Goal: Information Seeking & Learning: Check status

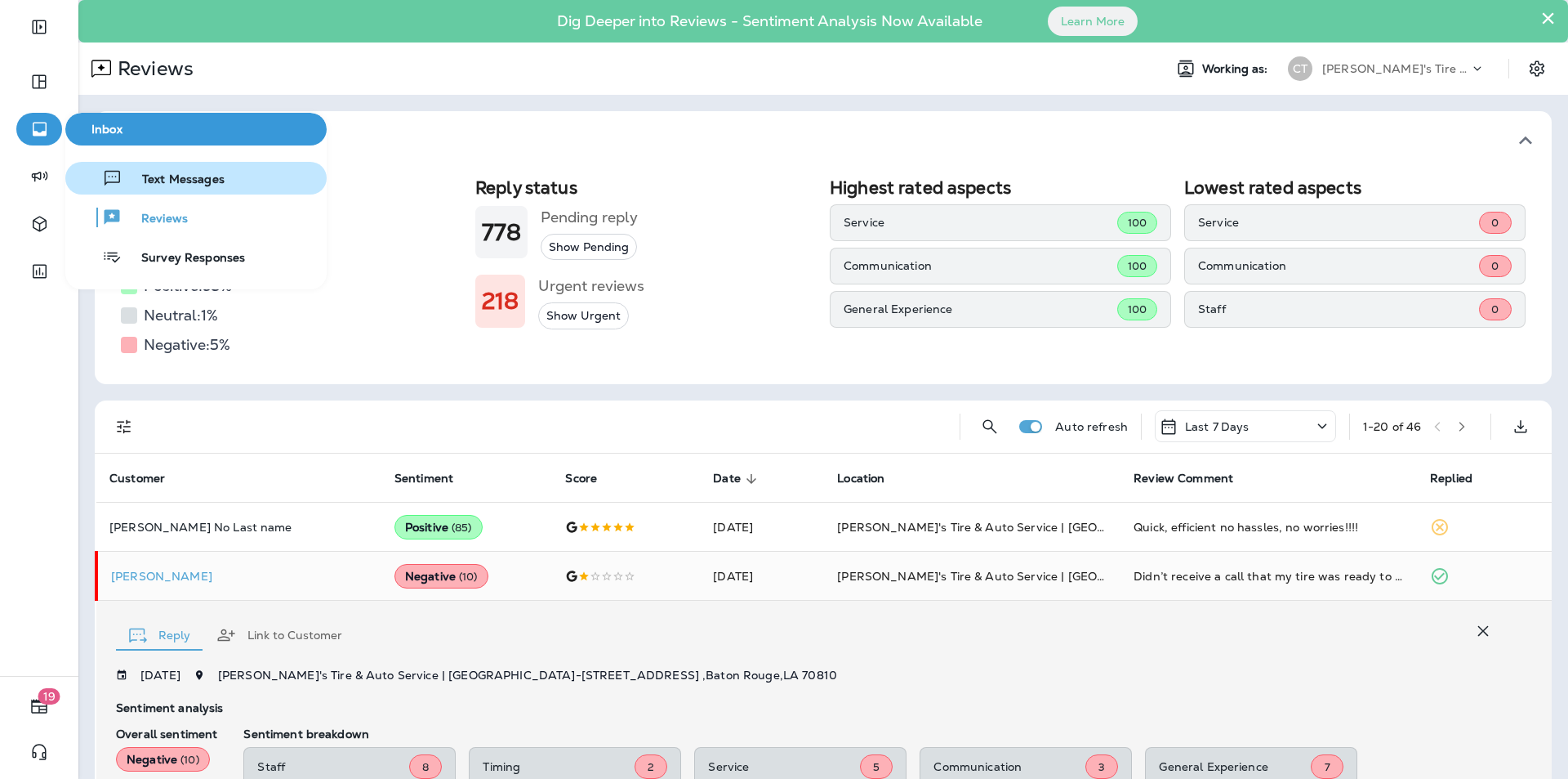
scroll to position [319, 0]
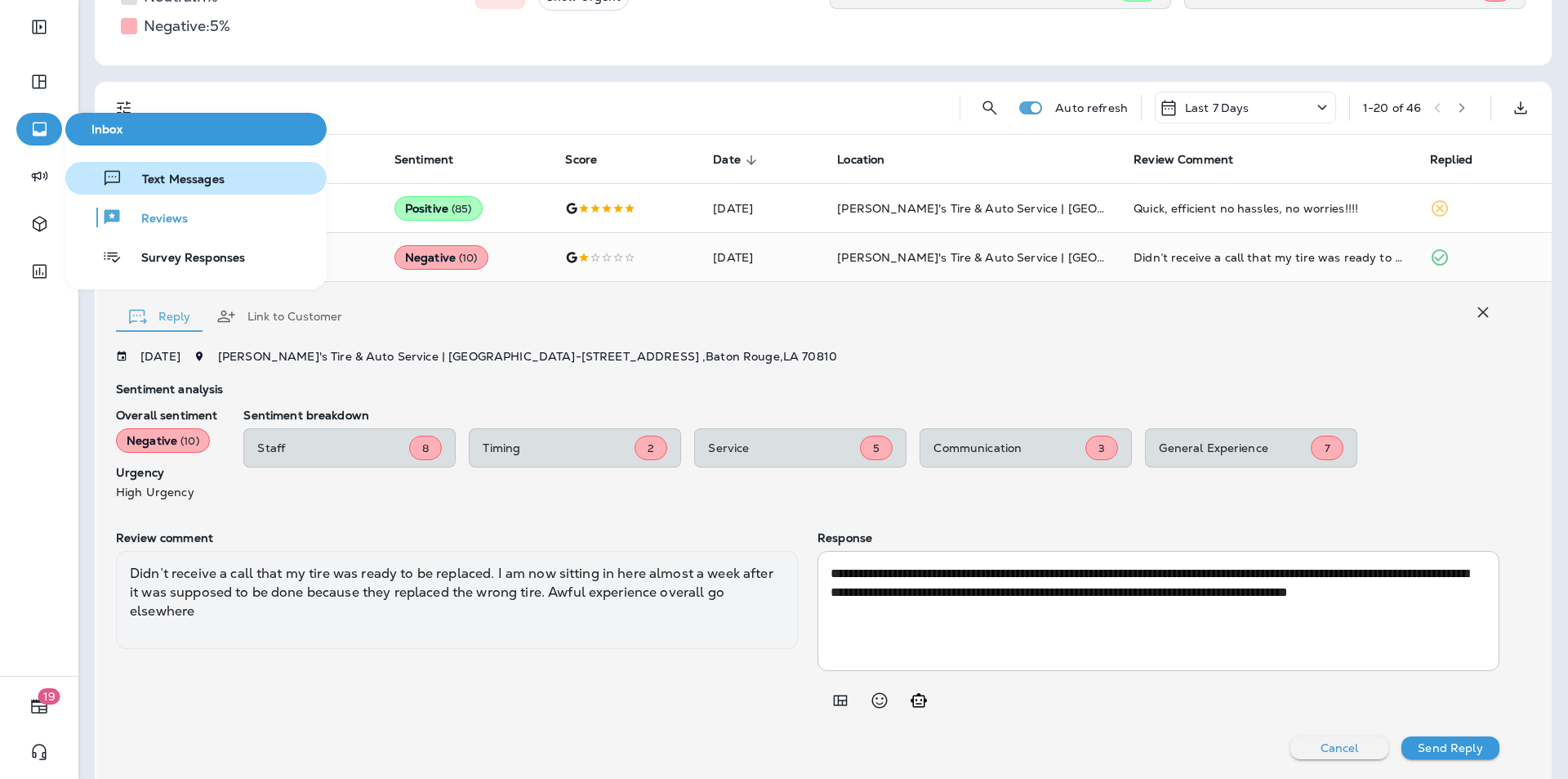
click at [181, 177] on span "Text Messages" at bounding box center [174, 179] width 102 height 15
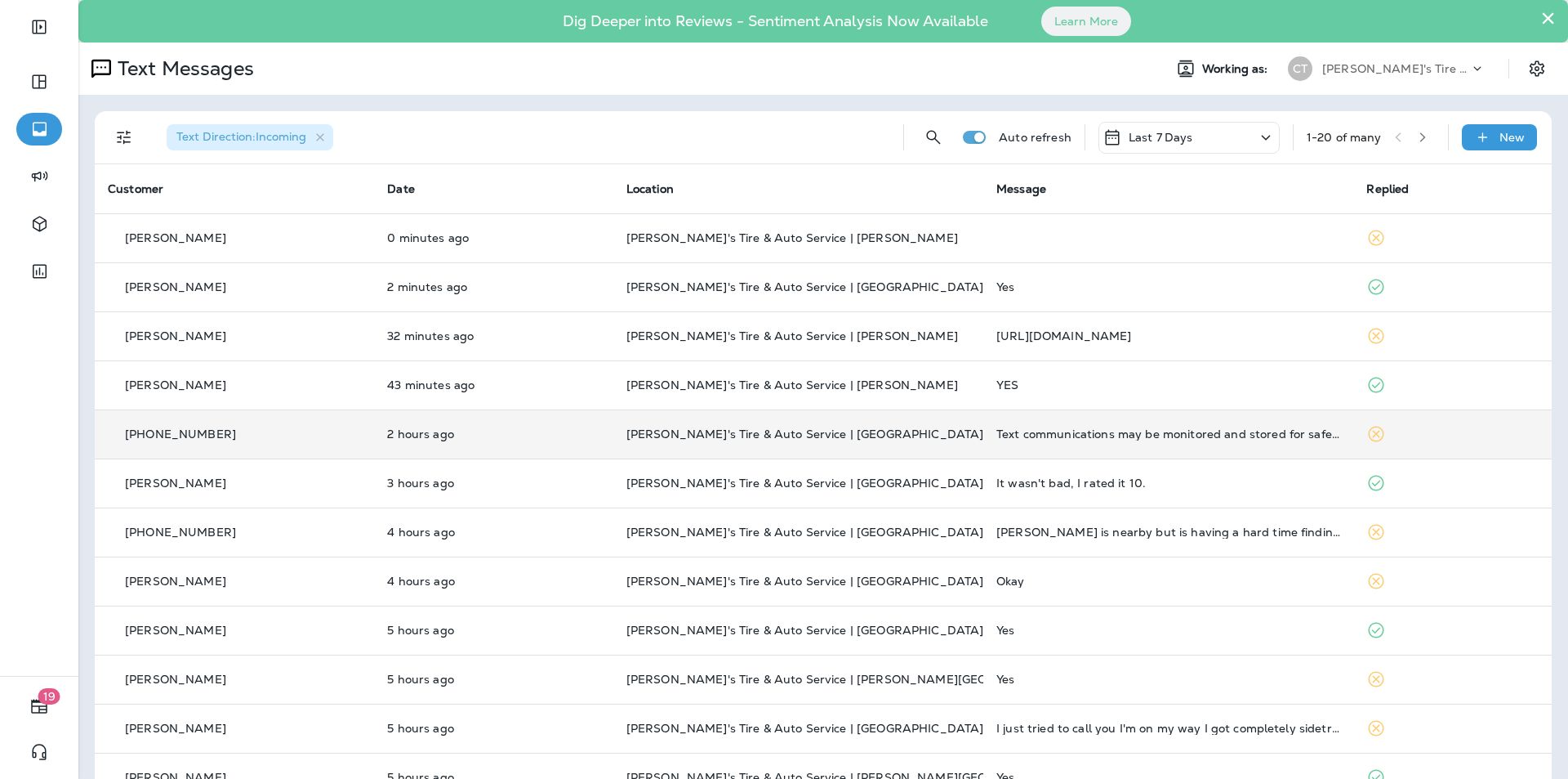
click at [916, 434] on p "[PERSON_NAME]'s Tire & Auto Service | [GEOGRAPHIC_DATA]" at bounding box center [797, 433] width 344 height 13
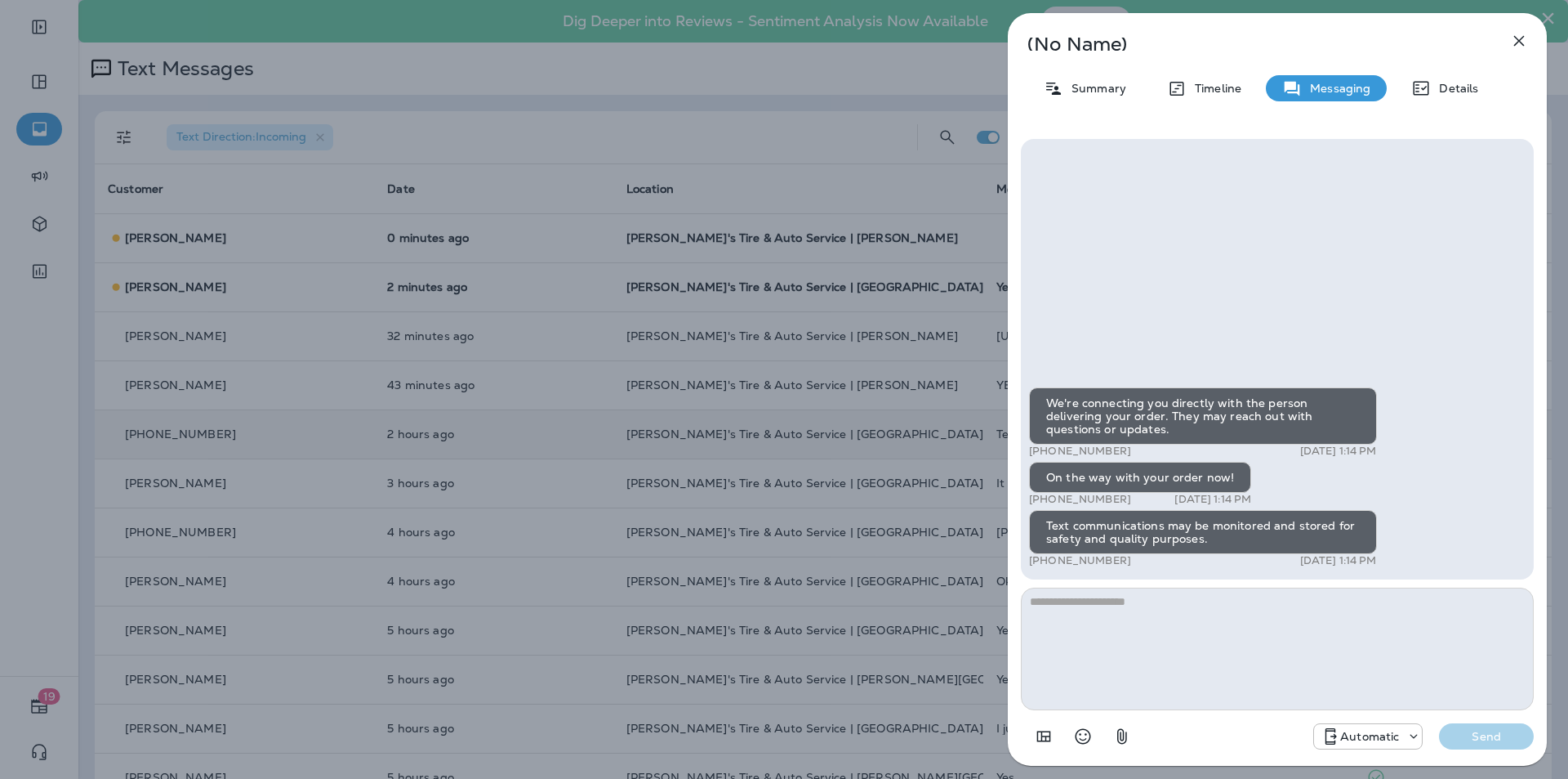
click at [1516, 34] on icon "button" at bounding box center [1519, 41] width 20 height 20
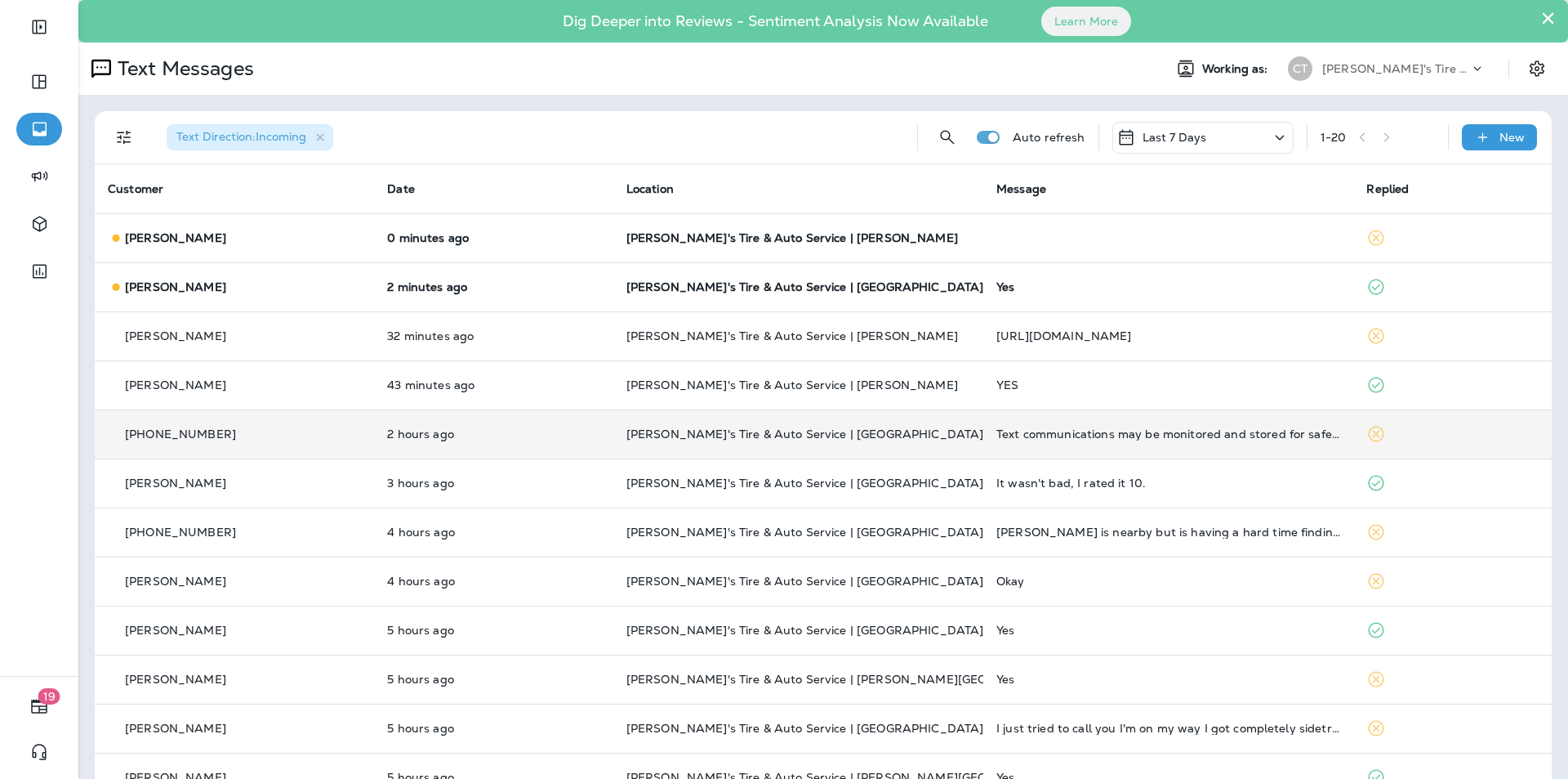
click at [934, 242] on p "[PERSON_NAME]'s Tire & Auto Service | [PERSON_NAME]" at bounding box center [797, 238] width 344 height 13
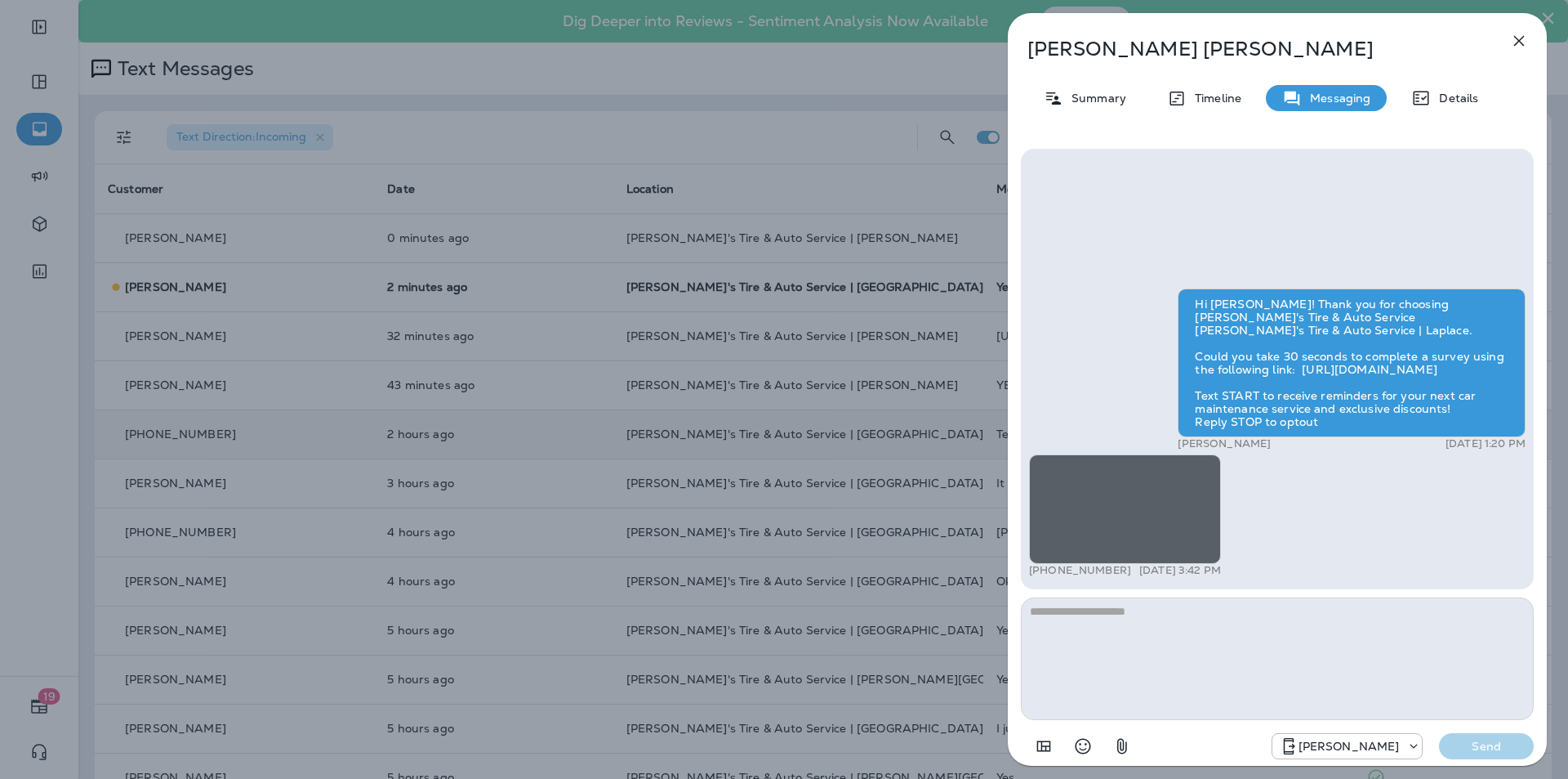
click at [1521, 41] on icon "button" at bounding box center [1519, 41] width 20 height 20
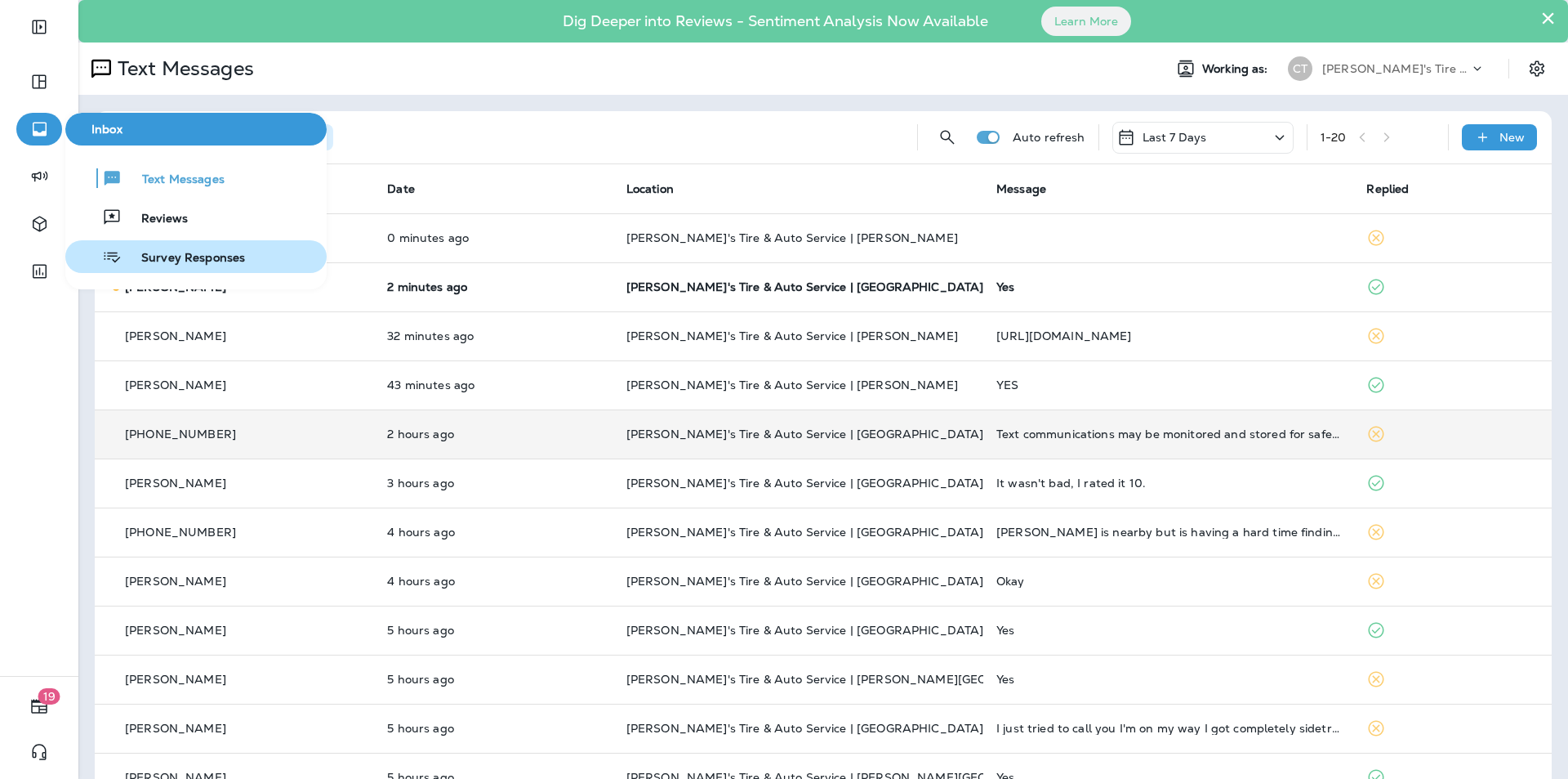
click at [207, 263] on span "Survey Responses" at bounding box center [183, 258] width 123 height 15
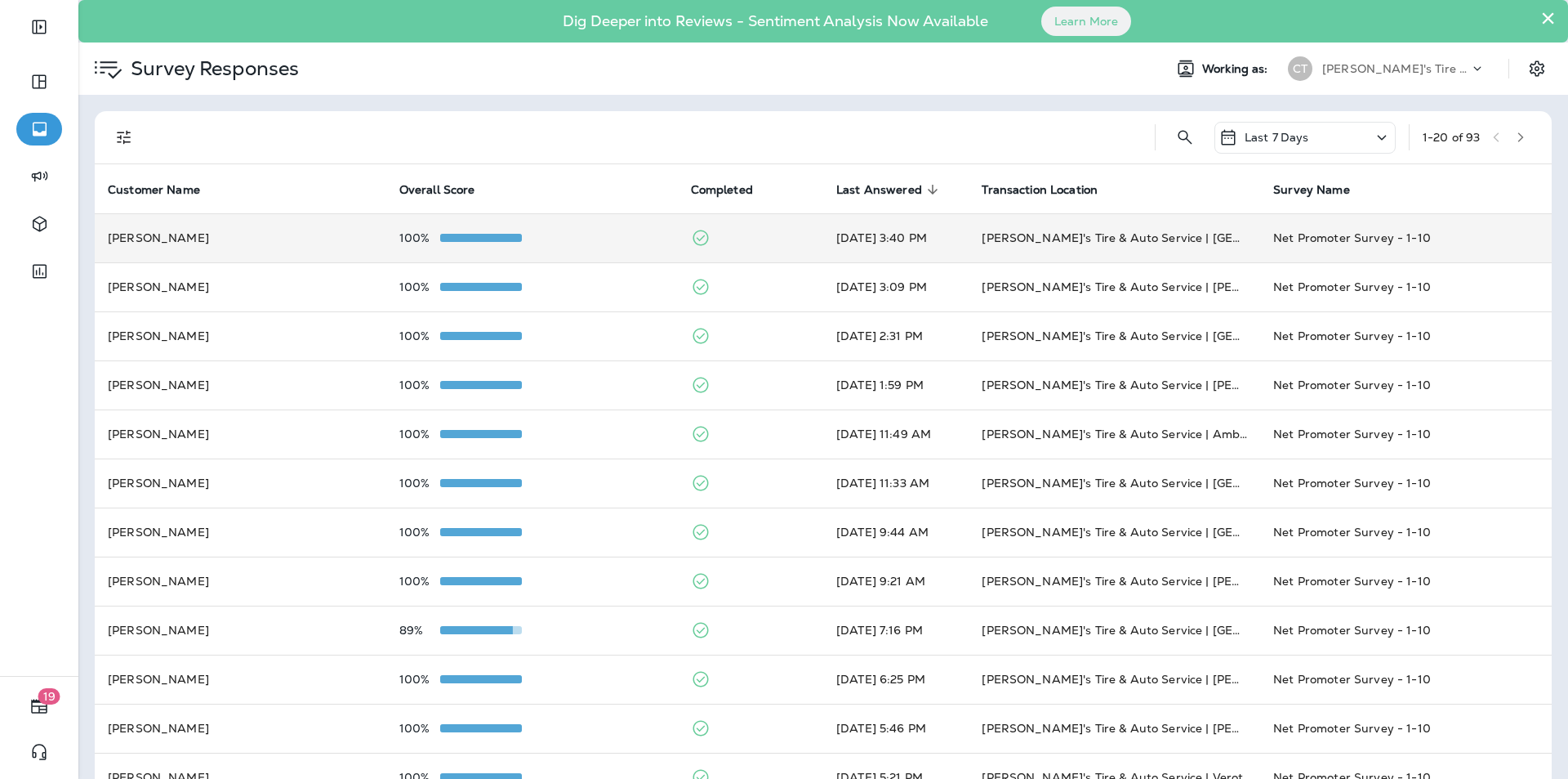
click at [588, 241] on div "100%" at bounding box center [532, 238] width 266 height 13
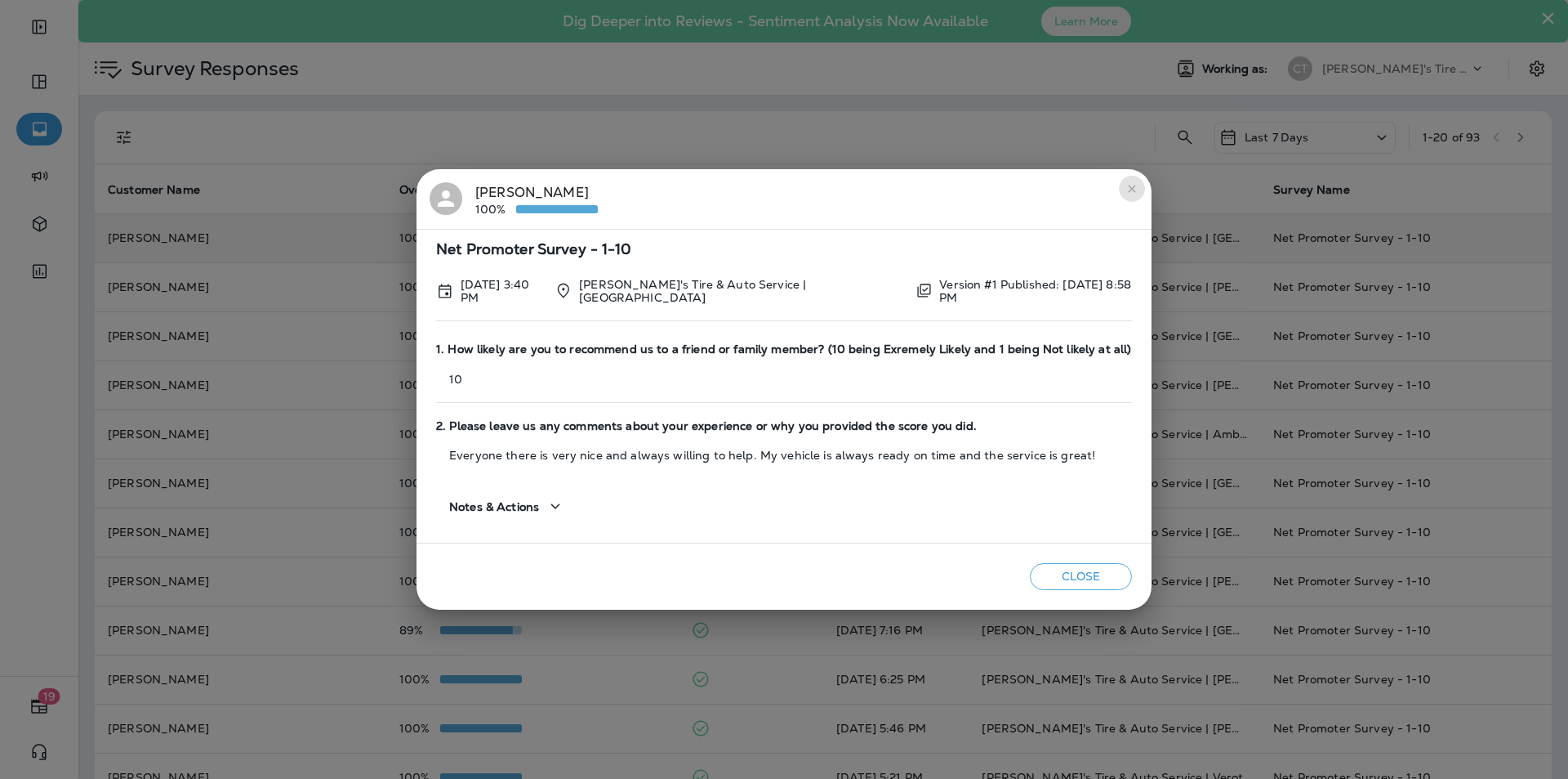
drag, startPoint x: 1120, startPoint y: 189, endPoint x: 1077, endPoint y: 204, distance: 45.5
click at [1125, 189] on icon "close" at bounding box center [1131, 188] width 13 height 13
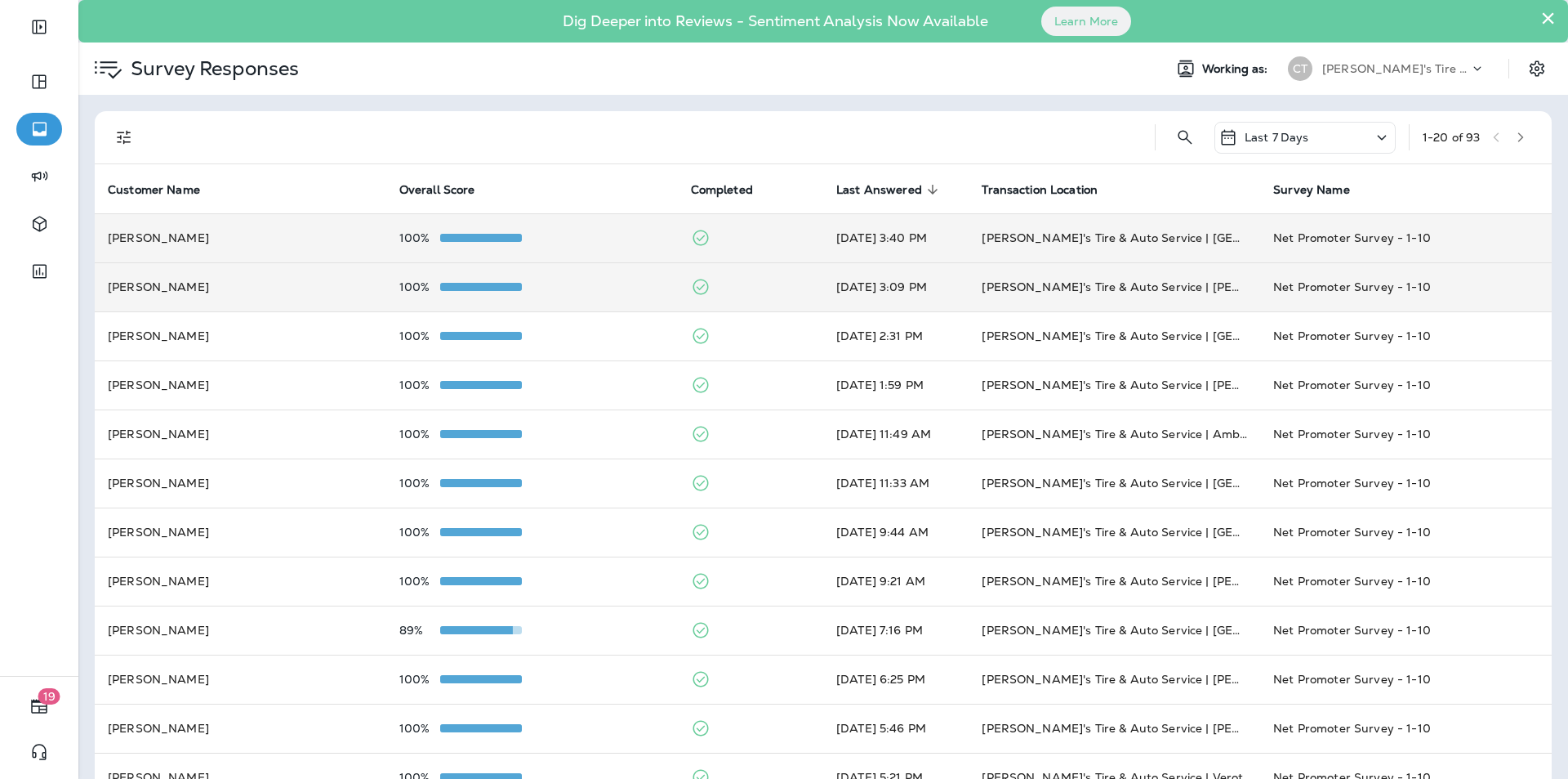
click at [587, 285] on div "100%" at bounding box center [532, 286] width 266 height 13
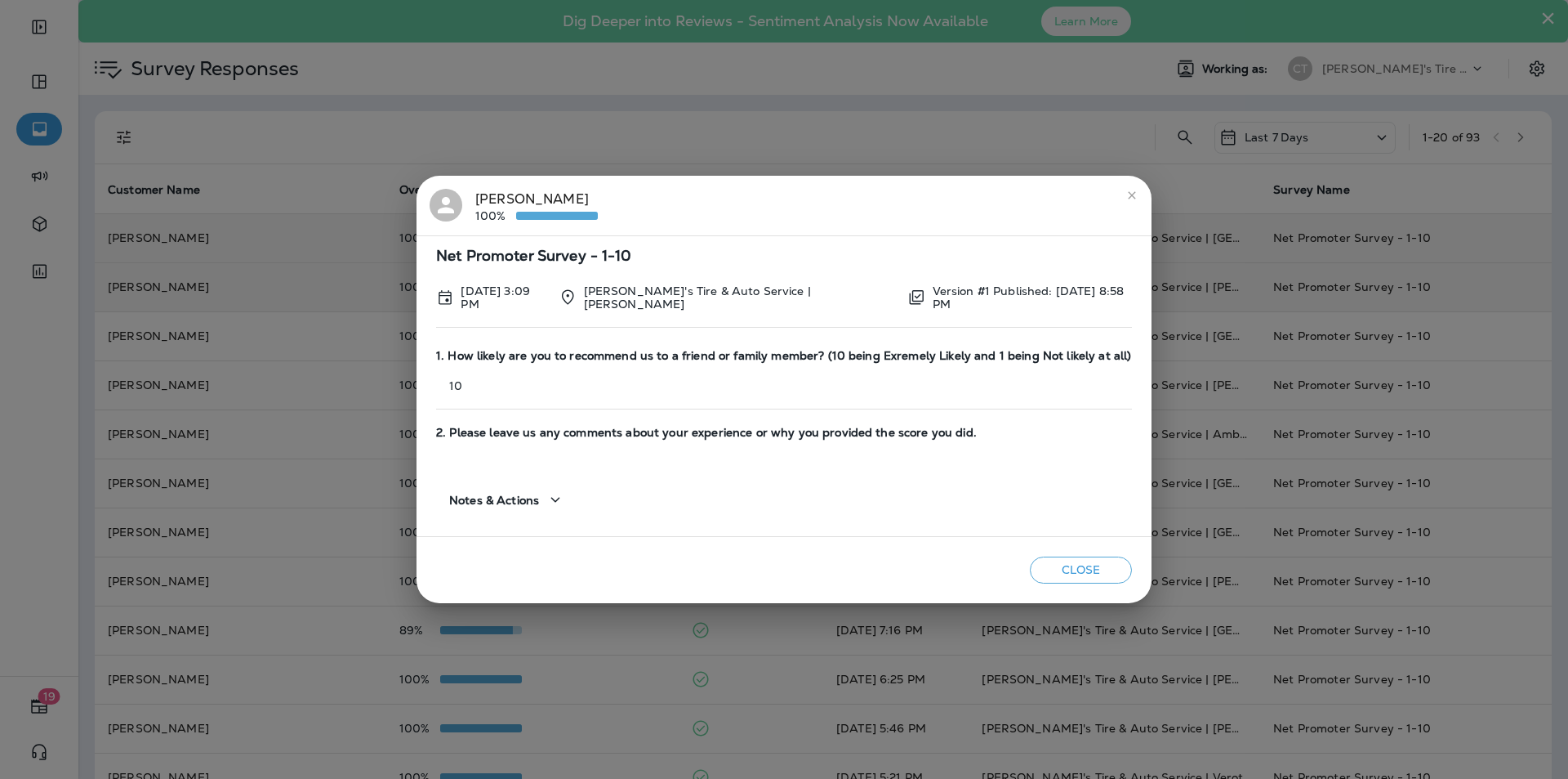
click at [1128, 198] on icon "close" at bounding box center [1131, 195] width 7 height 7
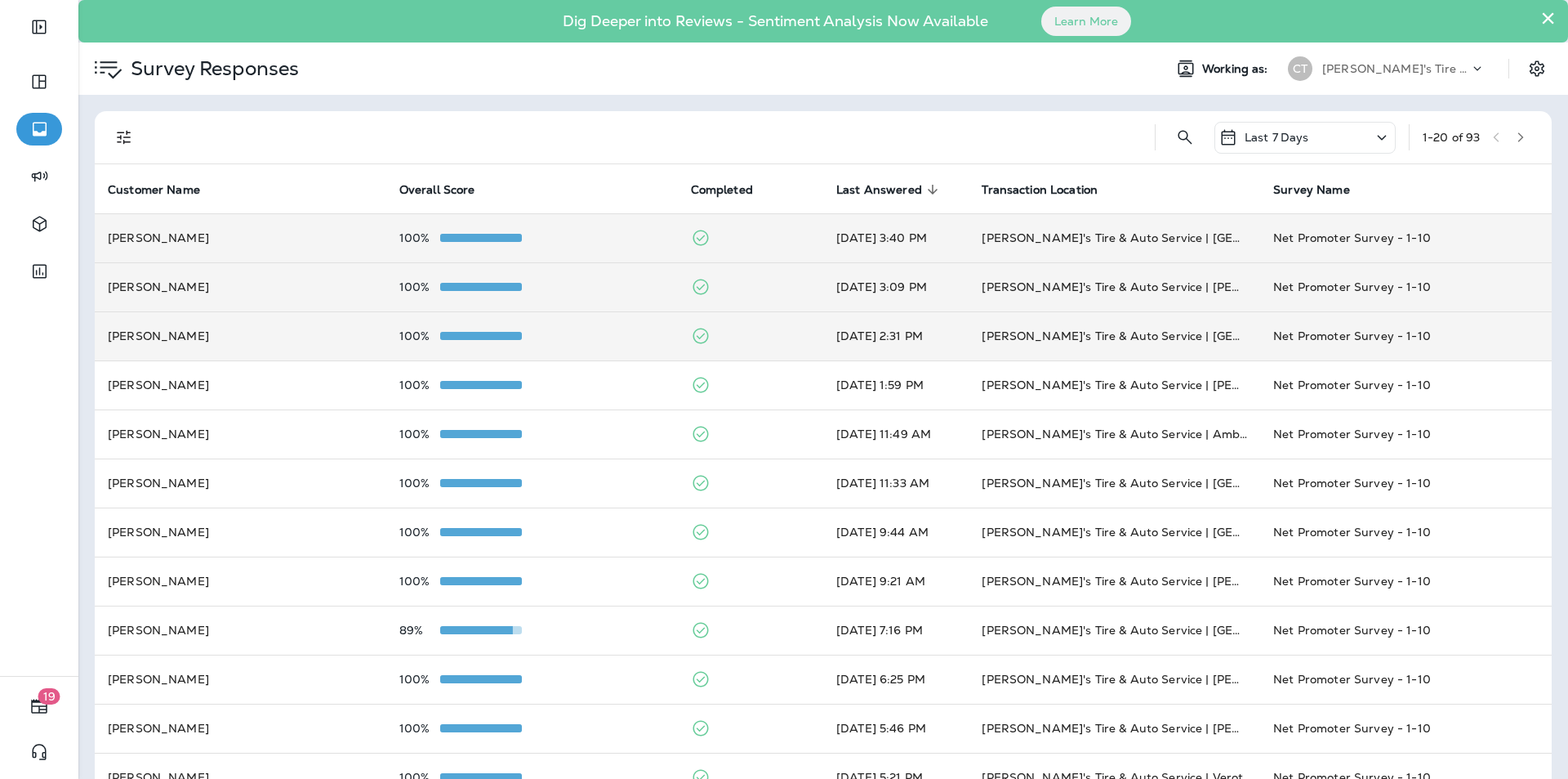
click at [623, 341] on div "100%" at bounding box center [532, 336] width 266 height 13
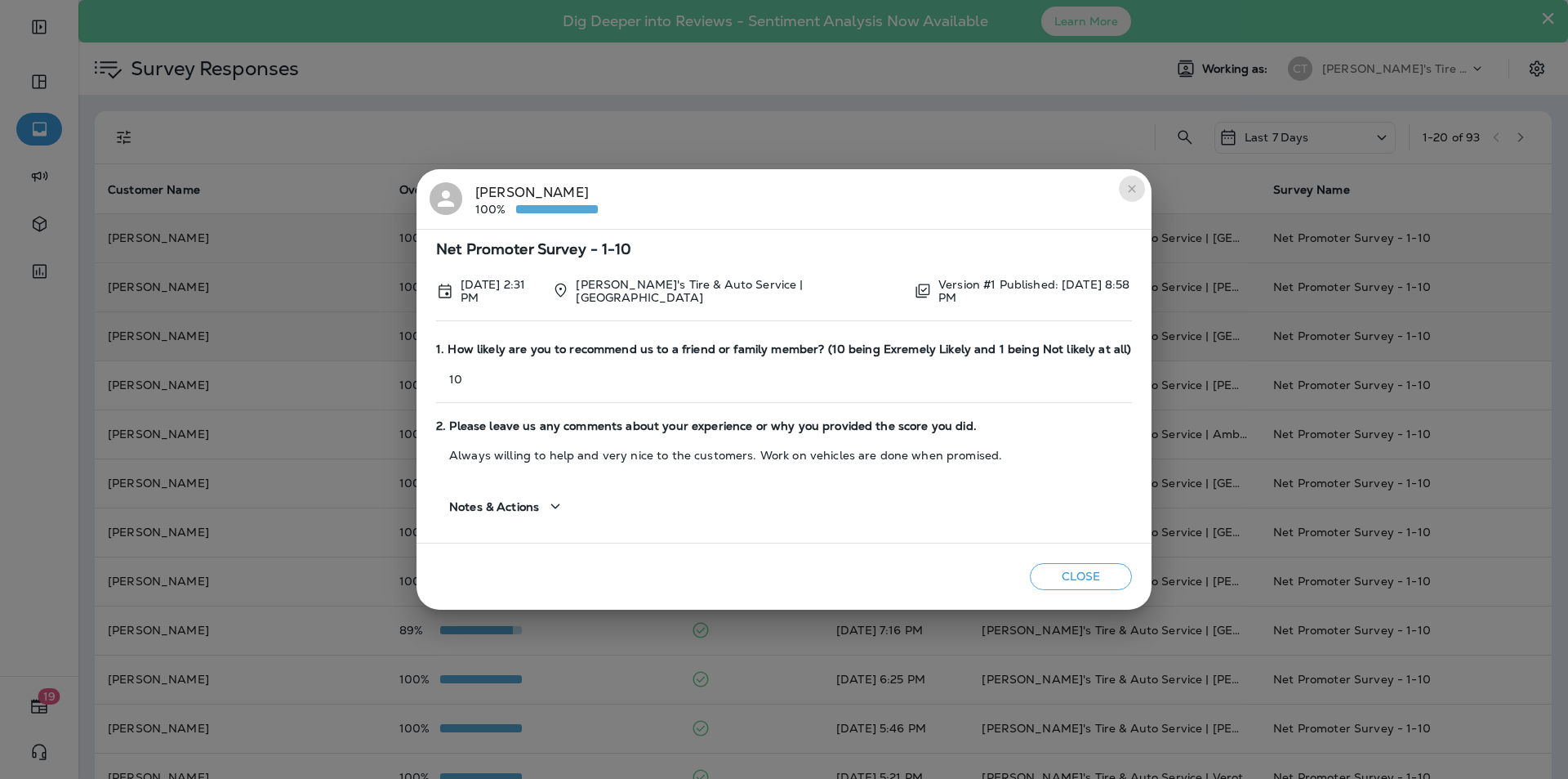
click at [1125, 191] on icon "close" at bounding box center [1131, 188] width 13 height 13
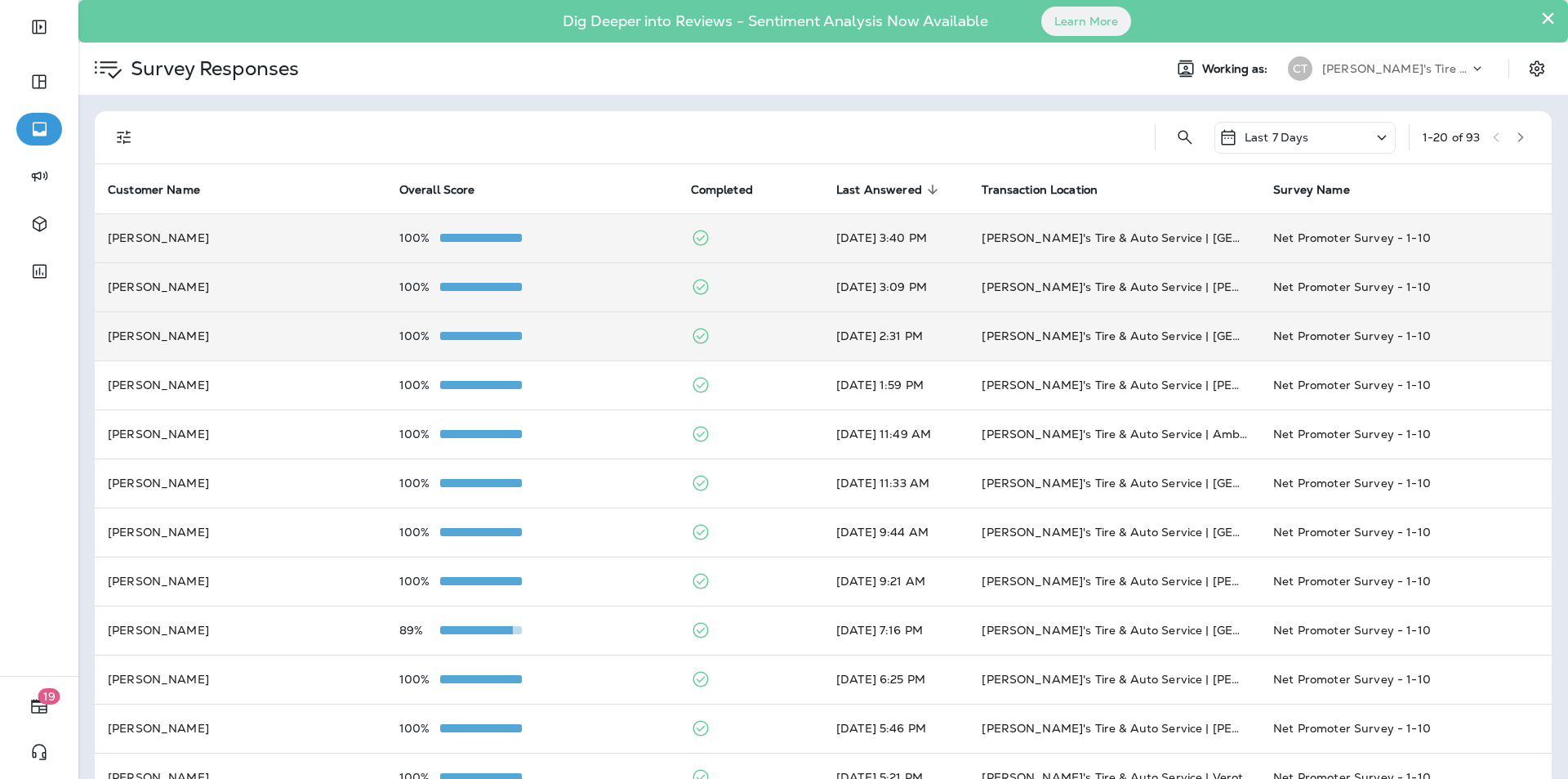
click at [589, 342] on div "100%" at bounding box center [532, 336] width 266 height 13
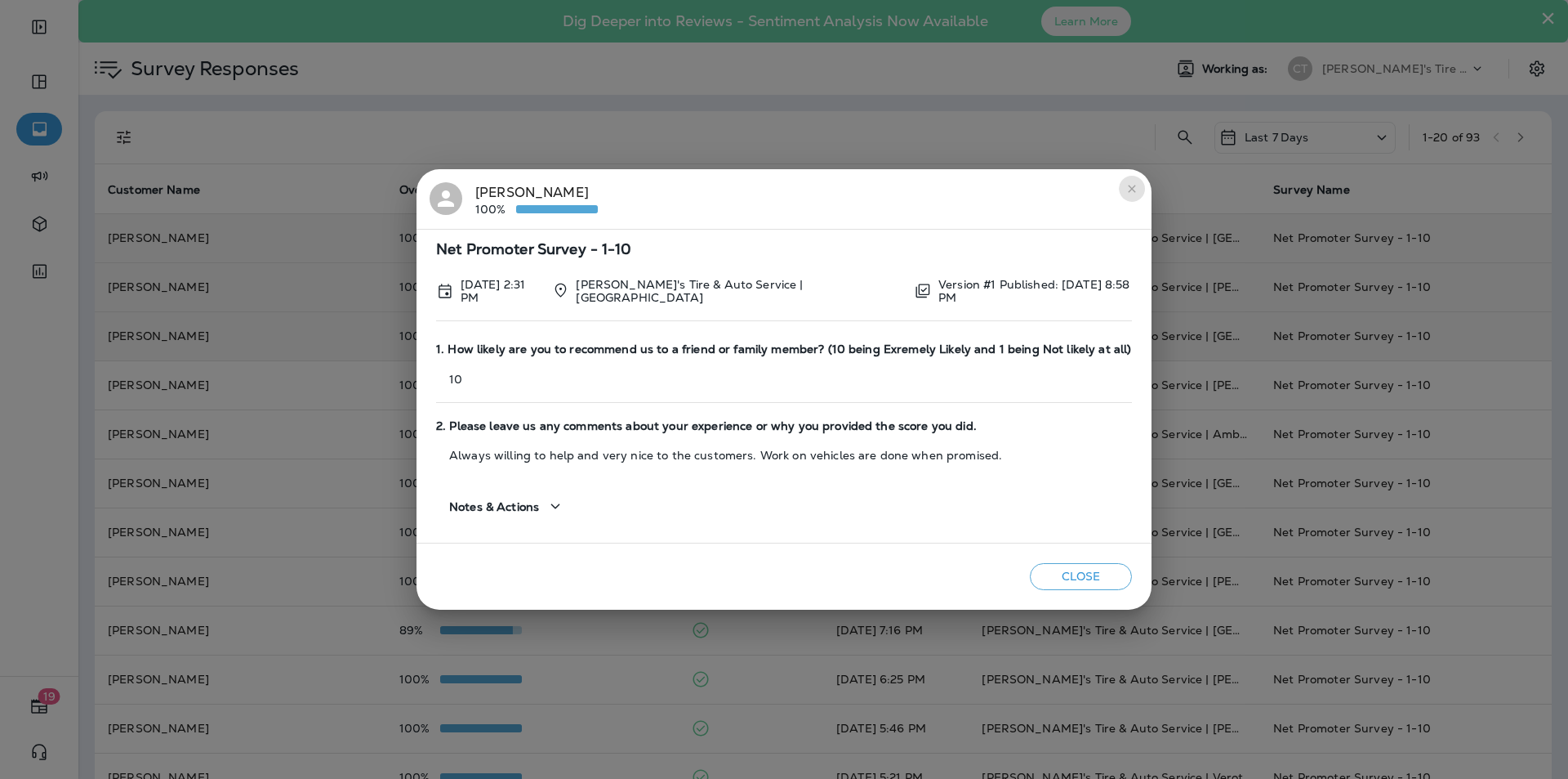
click at [1125, 191] on icon "close" at bounding box center [1131, 188] width 13 height 13
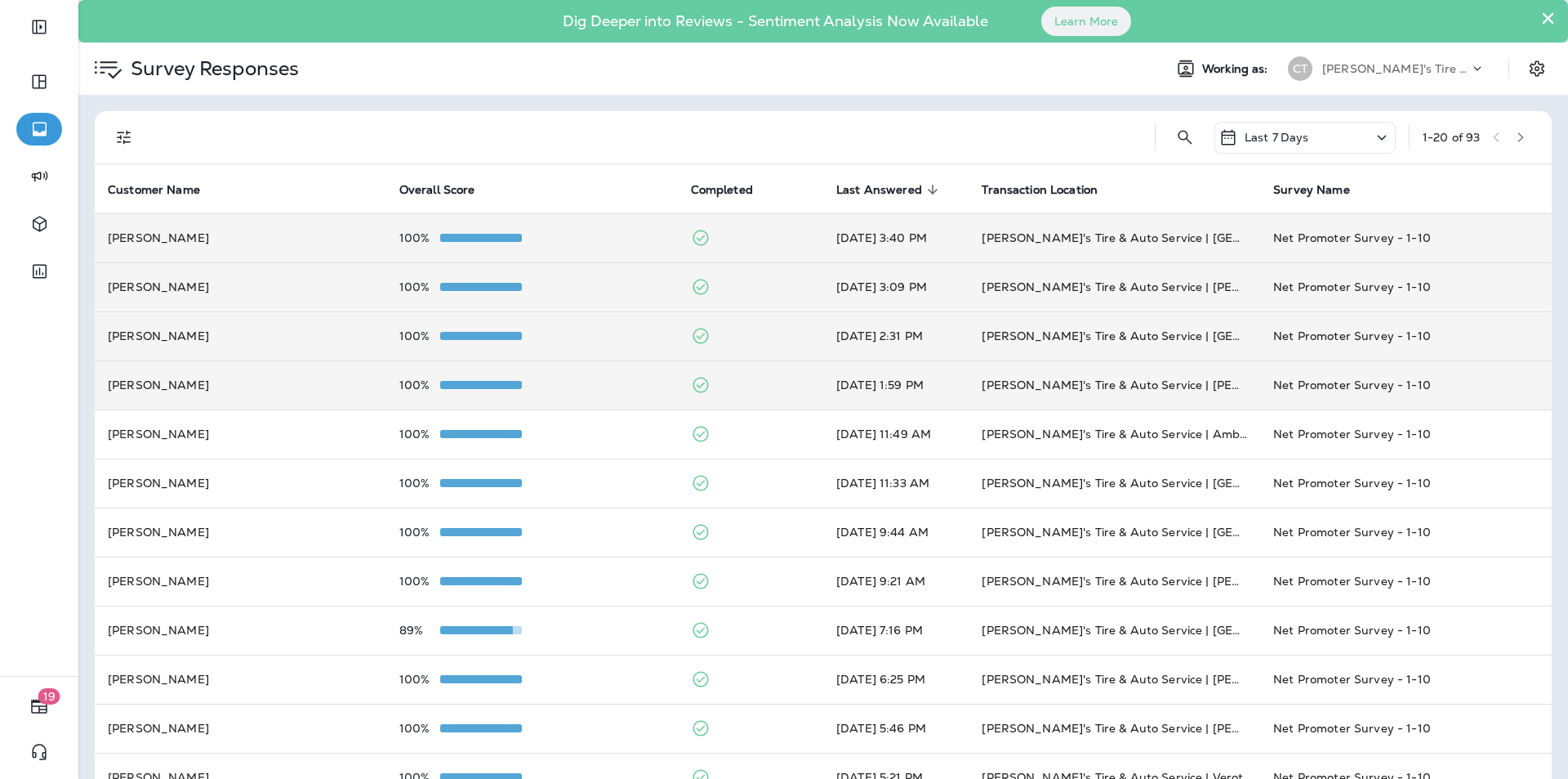
click at [623, 390] on div "100%" at bounding box center [532, 384] width 266 height 13
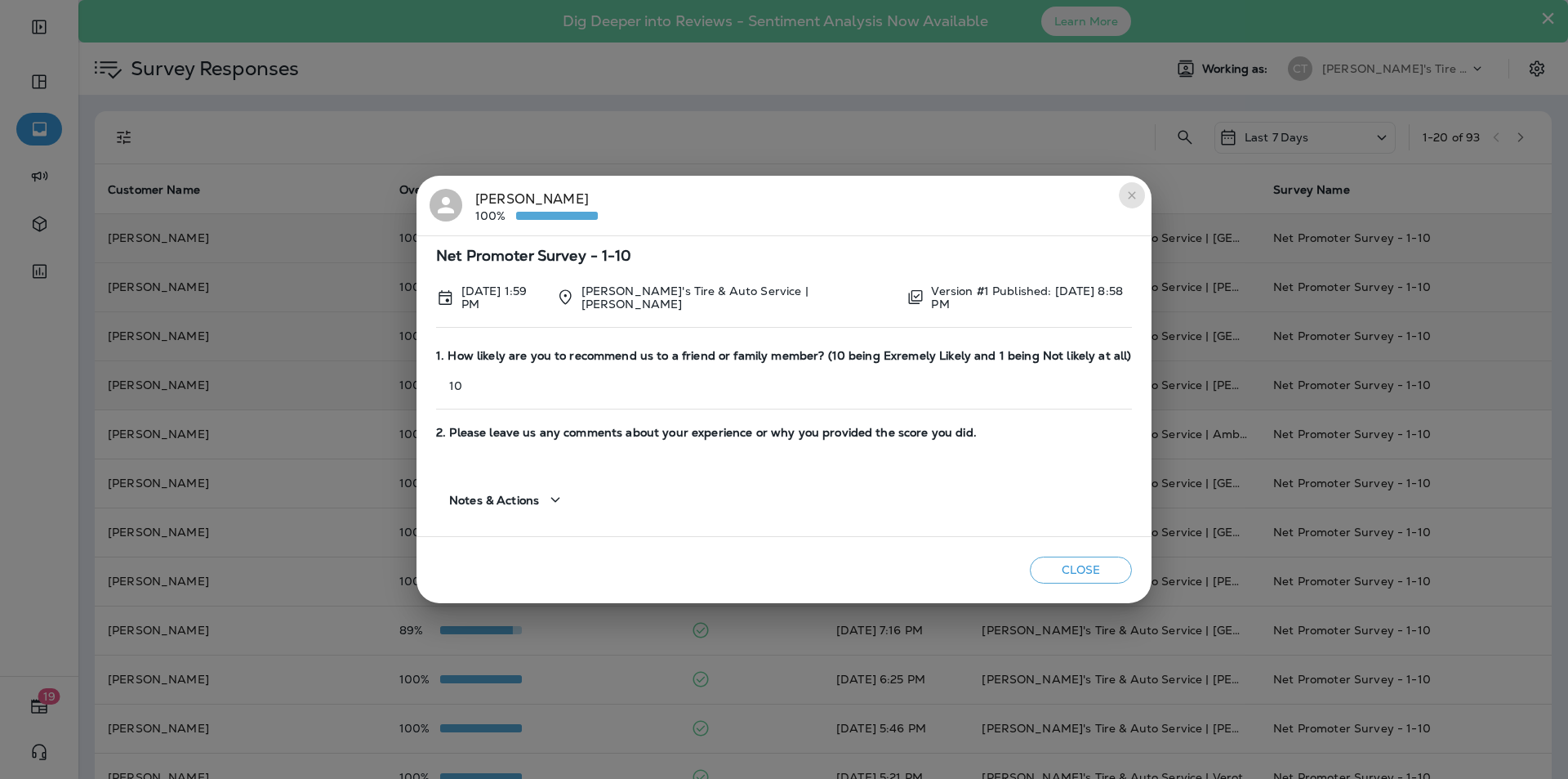
click at [1128, 196] on icon "close" at bounding box center [1131, 195] width 7 height 7
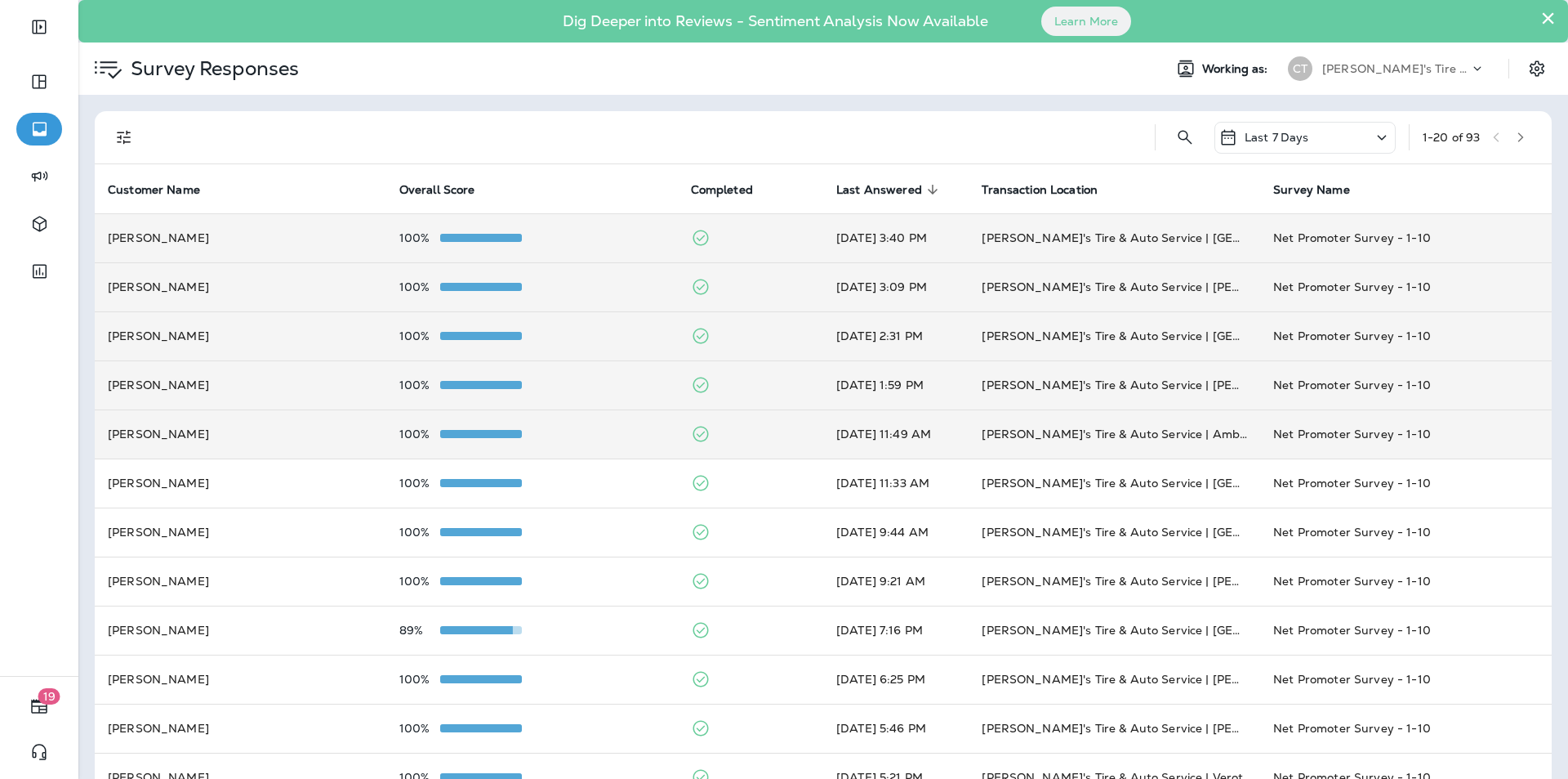
click at [629, 433] on div "100%" at bounding box center [532, 433] width 266 height 13
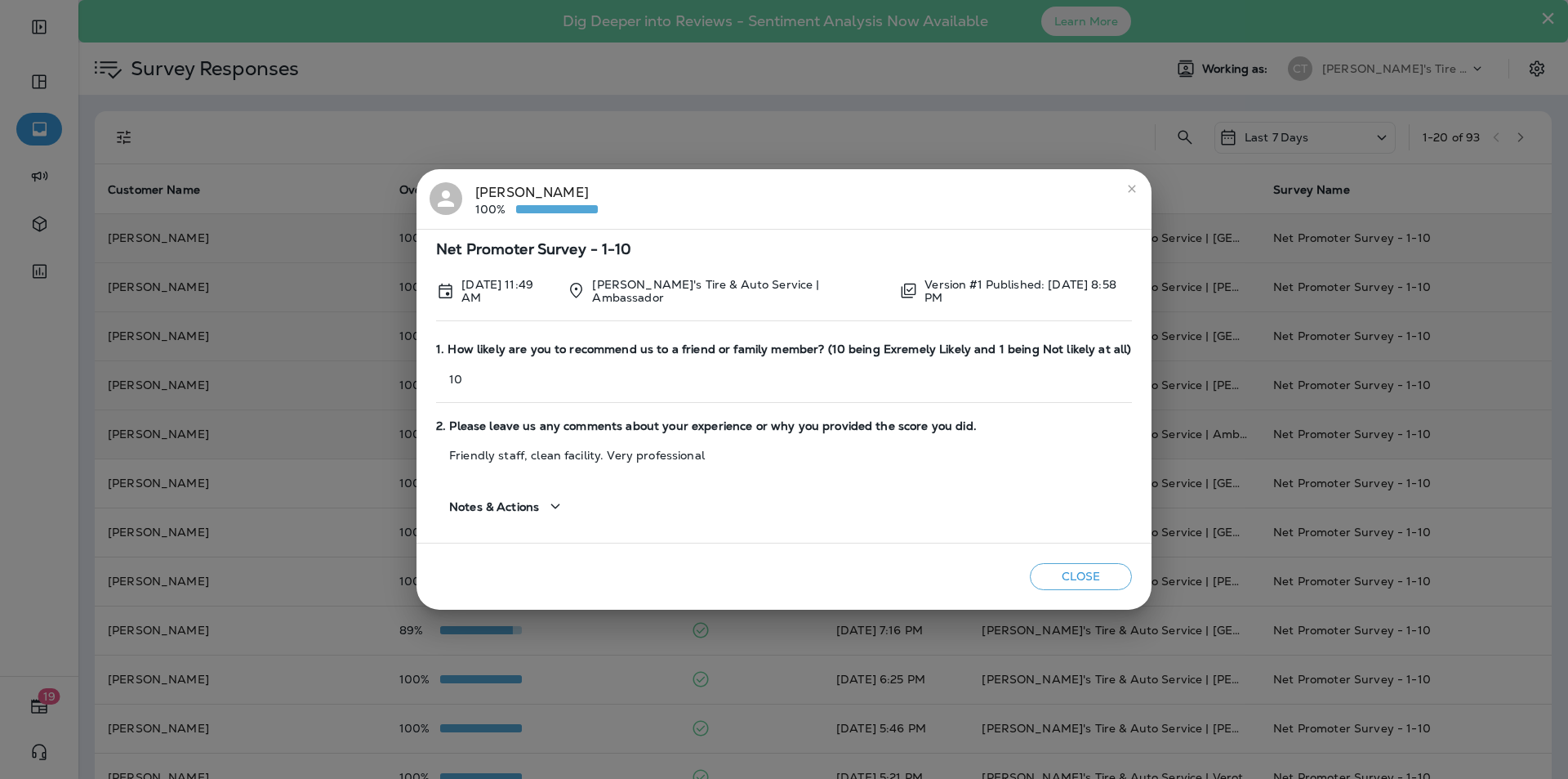
click at [1133, 185] on icon "close" at bounding box center [1131, 188] width 13 height 13
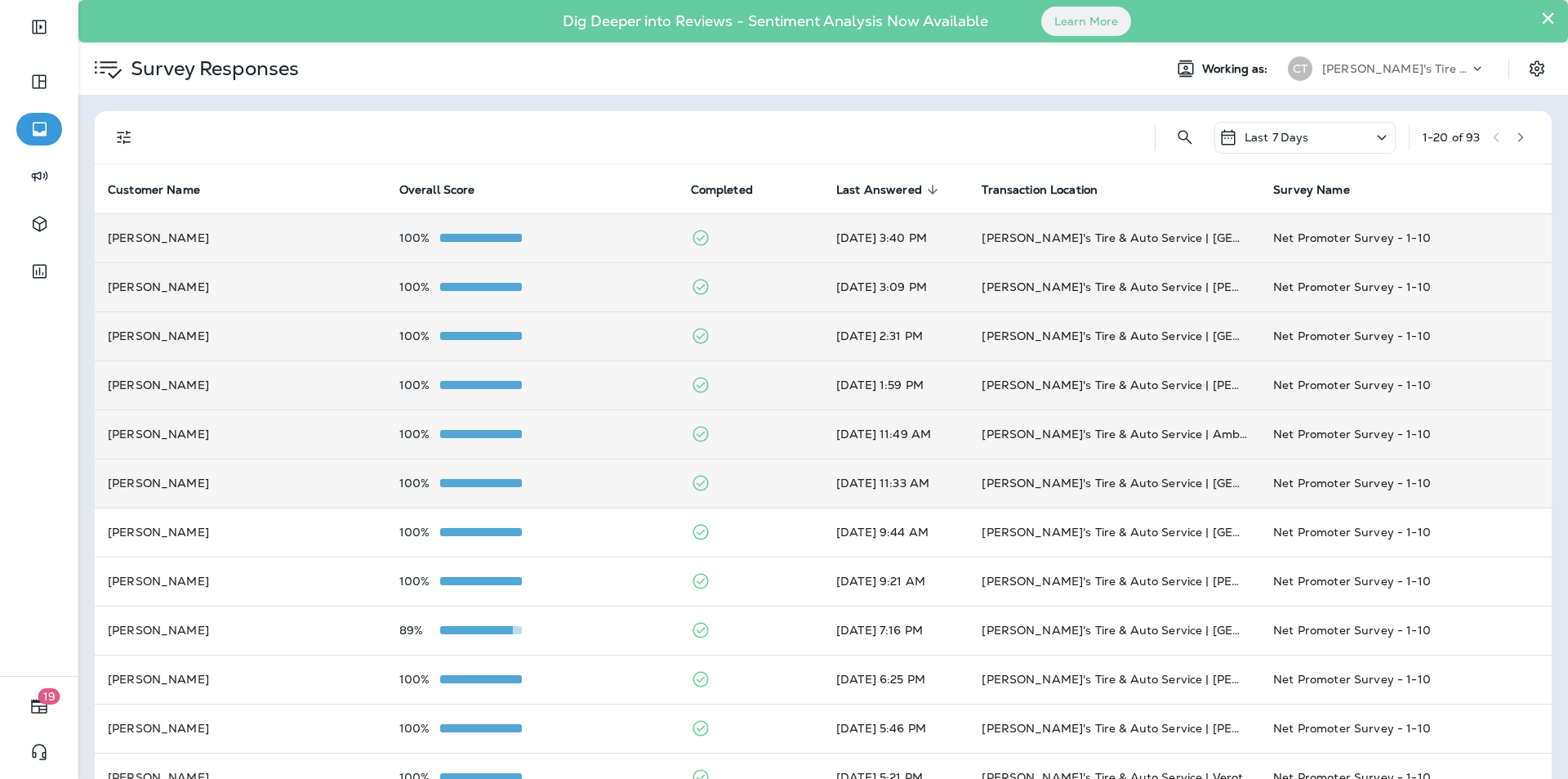
click at [642, 480] on div "100%" at bounding box center [532, 483] width 266 height 13
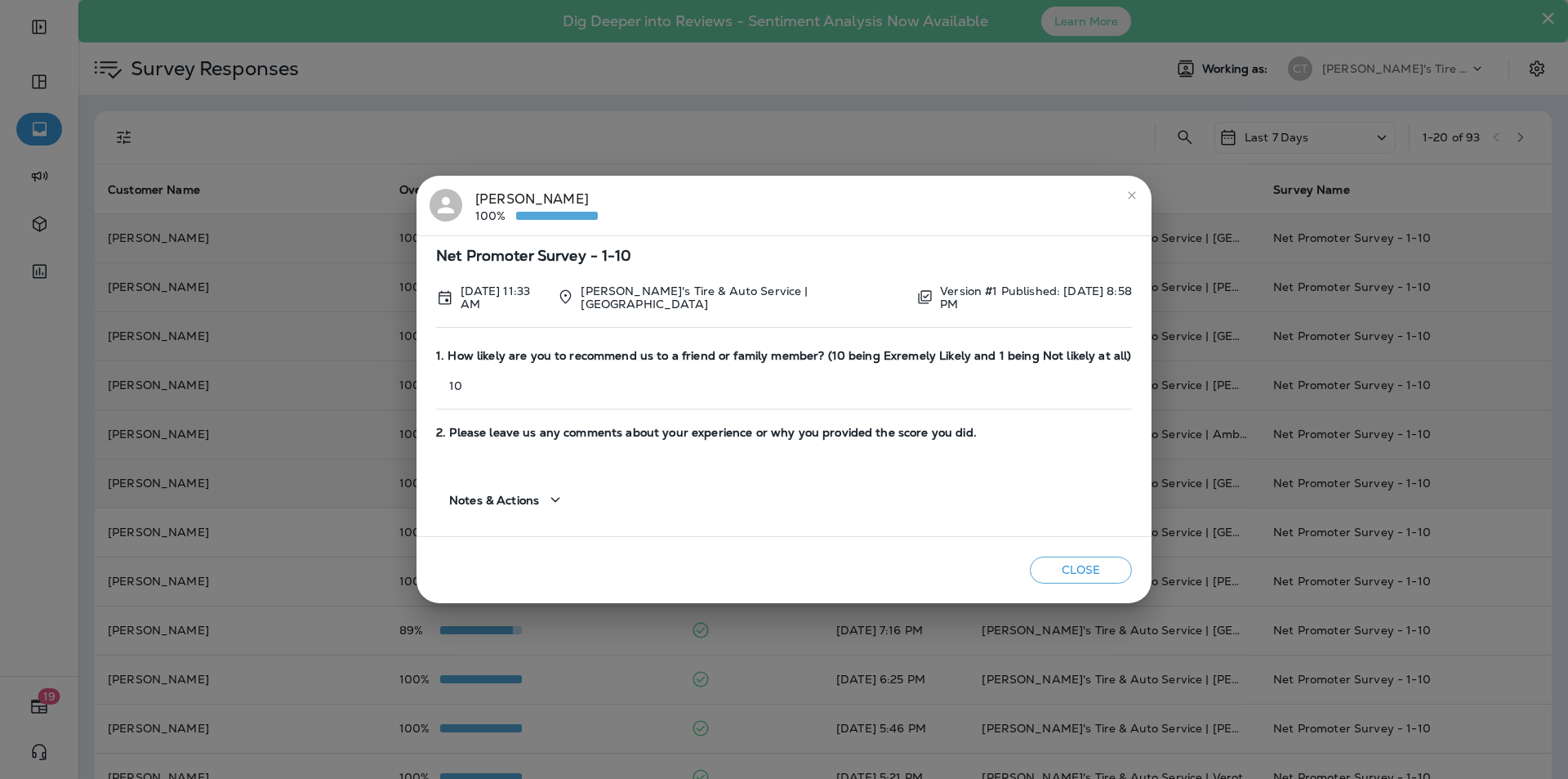
click at [1125, 195] on icon "close" at bounding box center [1131, 195] width 13 height 13
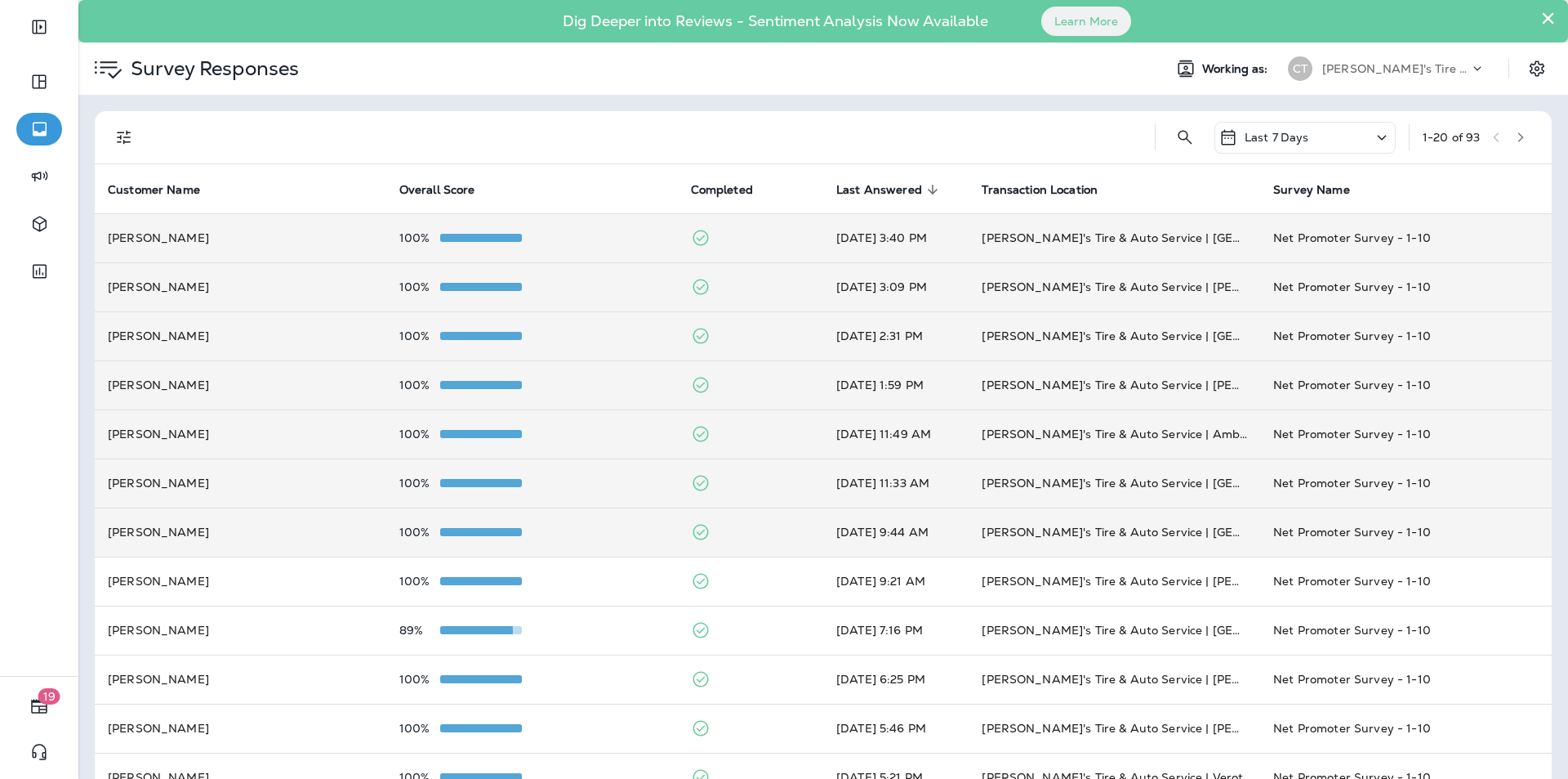
click at [620, 535] on div "100%" at bounding box center [532, 531] width 266 height 13
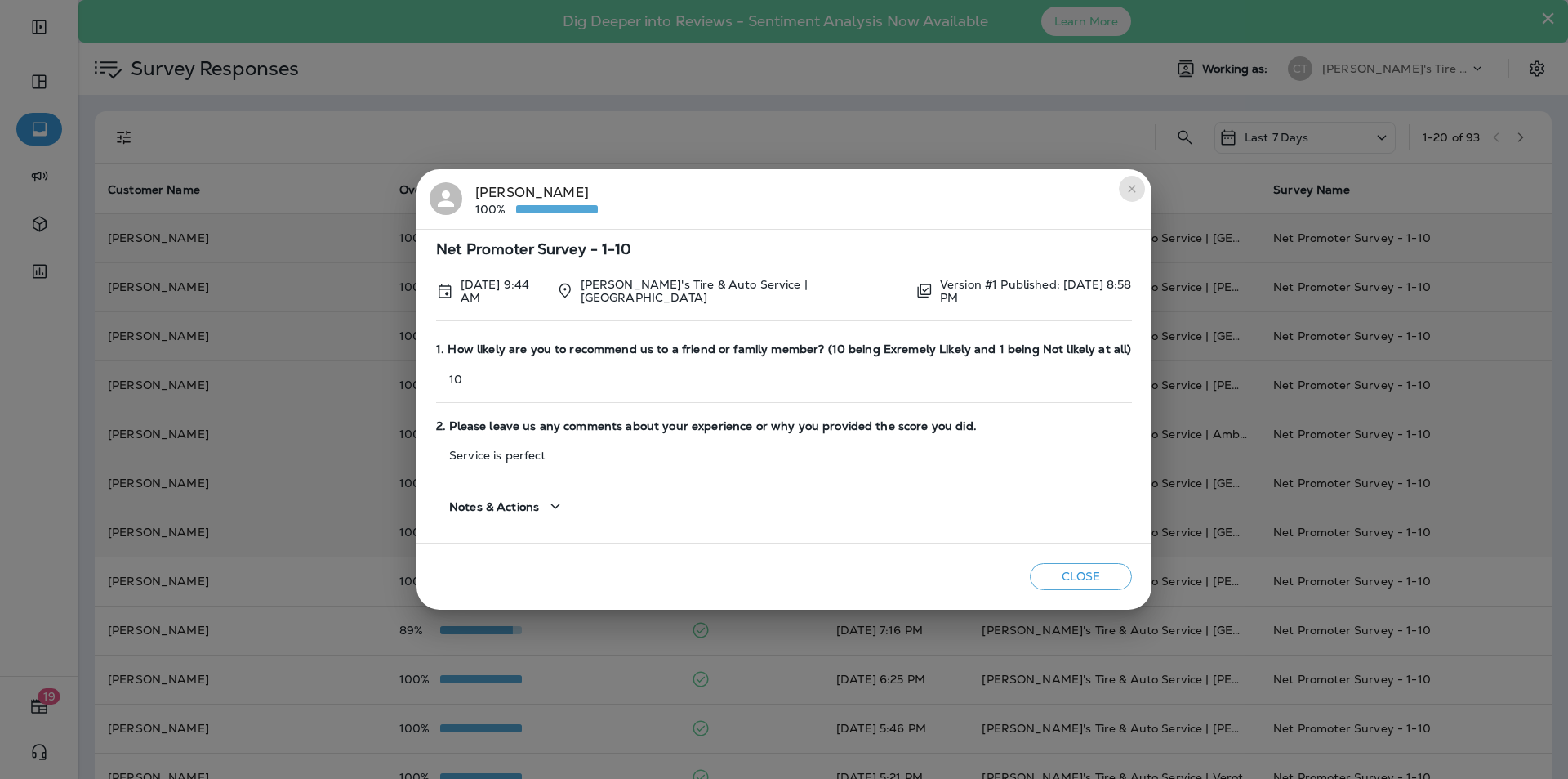
click at [1125, 188] on icon "close" at bounding box center [1131, 188] width 13 height 13
